Goal: Transaction & Acquisition: Purchase product/service

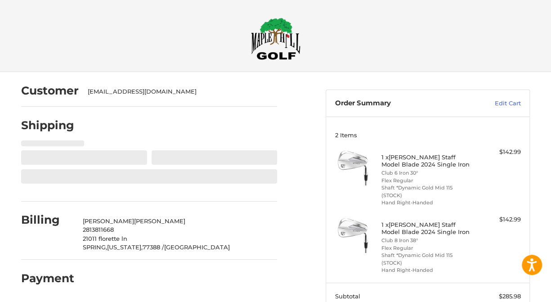
scroll to position [20, 0]
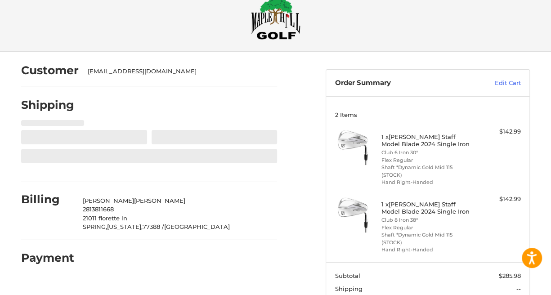
select select "**"
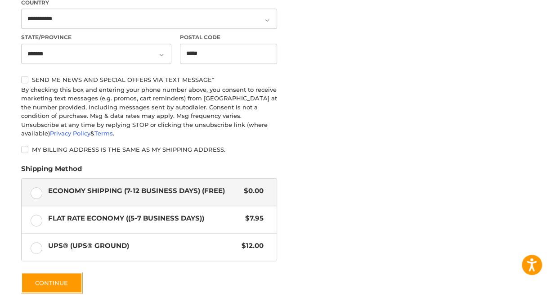
scroll to position [426, 0]
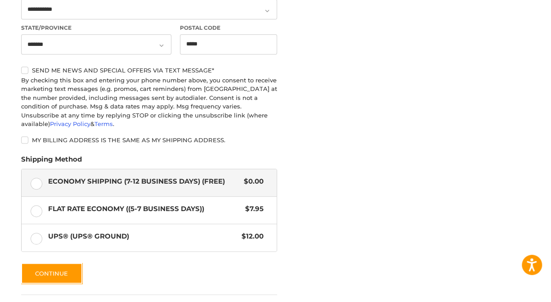
drag, startPoint x: 493, startPoint y: 258, endPoint x: 417, endPoint y: 284, distance: 80.2
click at [417, 284] on div "Customer [EMAIL_ADDRESS][DOMAIN_NAME] Shipping Shipping Address First Name ****…" at bounding box center [276, 21] width 540 height 750
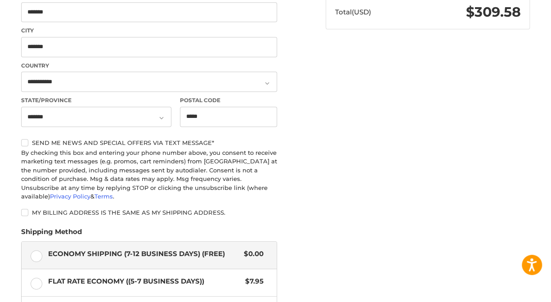
scroll to position [376, 0]
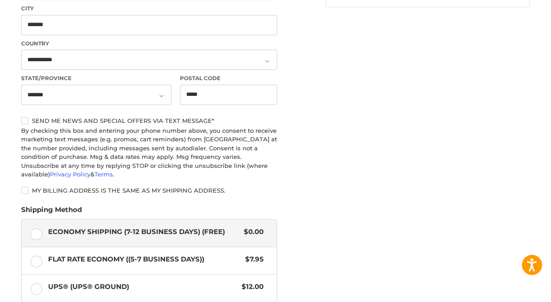
click at [24, 191] on label "My billing address is the same as my shipping address." at bounding box center [149, 190] width 256 height 7
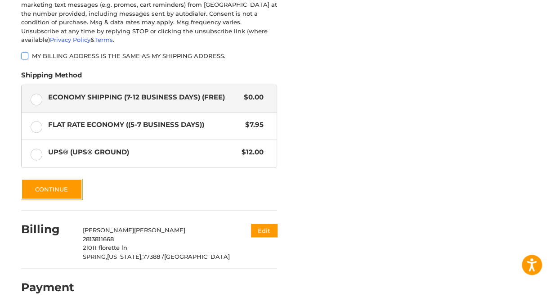
scroll to position [519, 0]
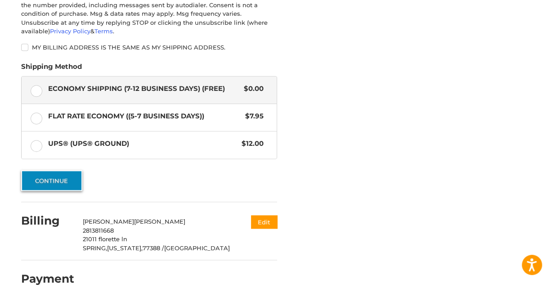
click at [51, 182] on button "Continue" at bounding box center [51, 180] width 61 height 21
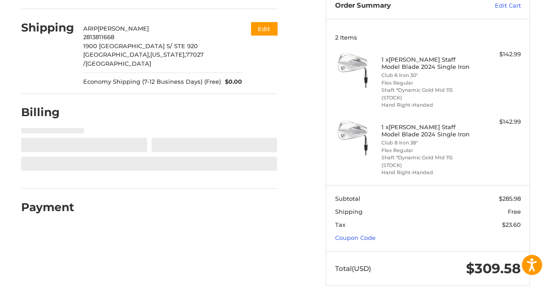
select select "**"
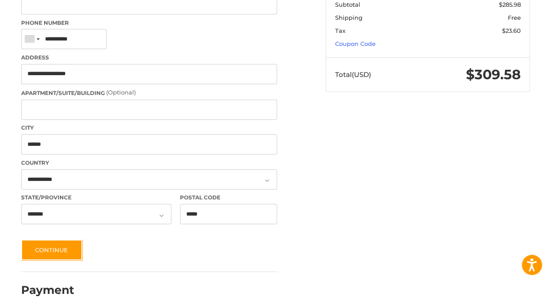
scroll to position [294, 0]
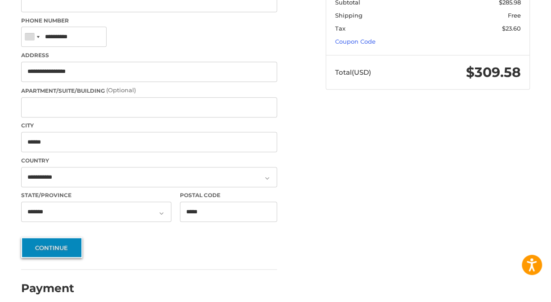
click at [59, 239] on button "Continue" at bounding box center [51, 247] width 61 height 21
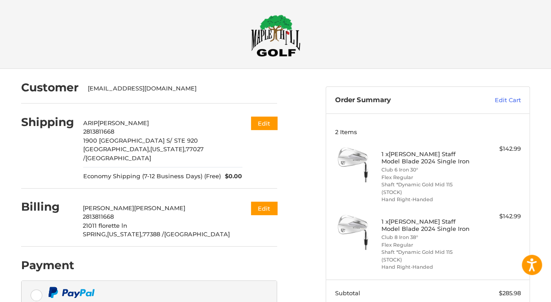
scroll to position [0, 0]
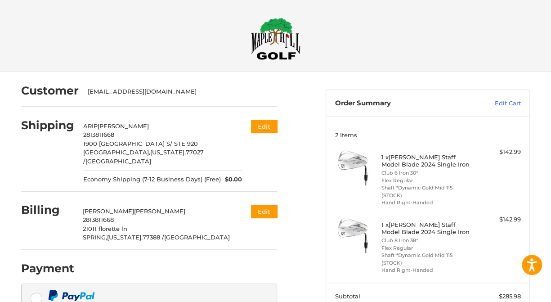
click at [539, 65] on div "Checkout" at bounding box center [276, 36] width 540 height 72
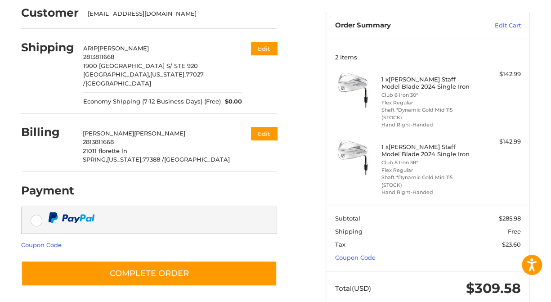
scroll to position [98, 0]
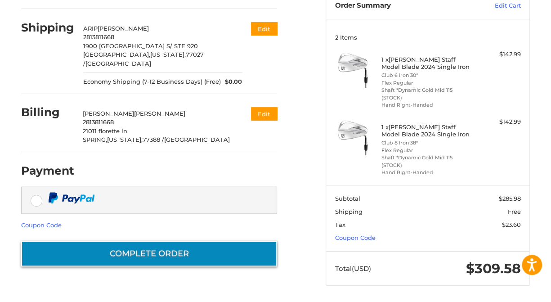
click at [149, 248] on button "Complete order" at bounding box center [149, 254] width 256 height 26
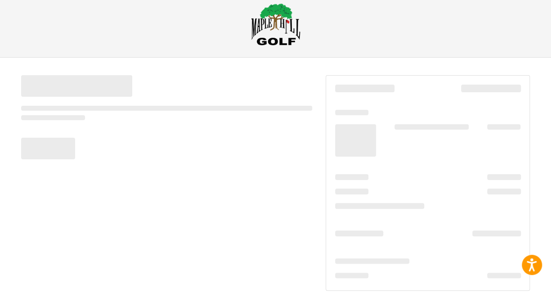
scroll to position [0, 0]
